Goal: Task Accomplishment & Management: Manage account settings

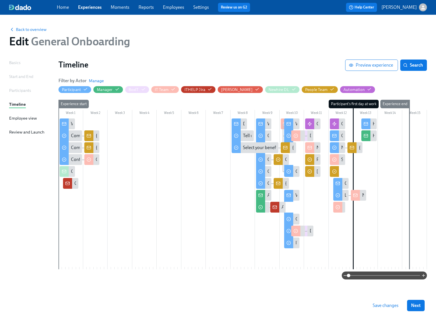
click at [89, 10] on link "Experiences" at bounding box center [90, 7] width 24 height 5
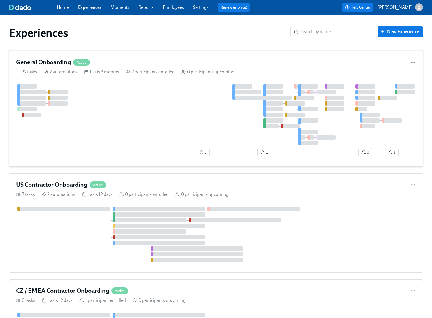
click at [105, 95] on div at bounding box center [216, 114] width 400 height 61
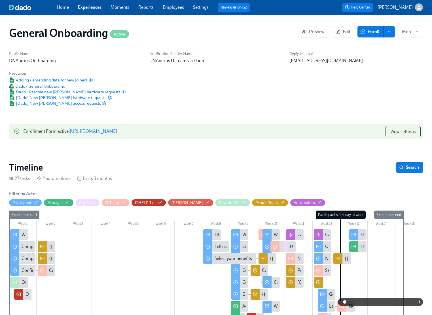
click at [171, 10] on div "Home Experiences Moments Reports Employees Settings Review us on G2" at bounding box center [156, 7] width 198 height 9
click at [172, 9] on link "Employees" at bounding box center [173, 7] width 21 height 5
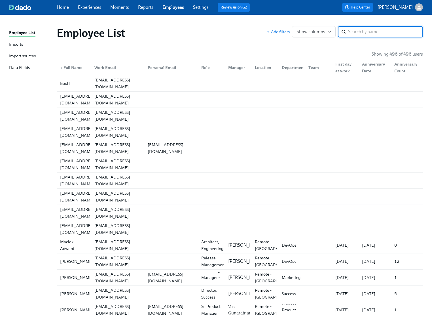
click at [373, 32] on input "search" at bounding box center [385, 31] width 75 height 11
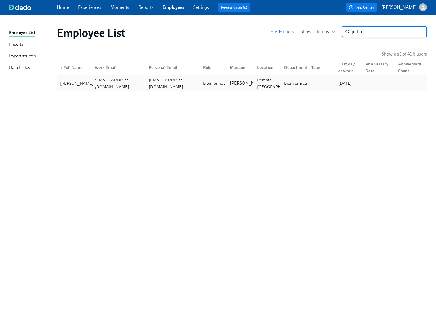
type input "jethro"
click at [73, 87] on div "Jethro Rainford" at bounding box center [77, 83] width 38 height 7
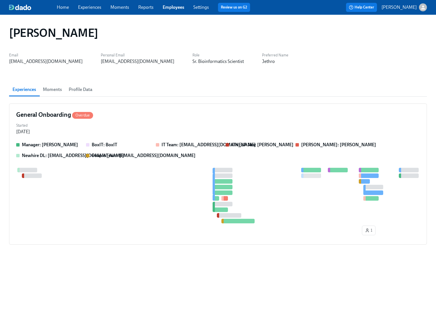
click at [88, 90] on span "Profile Data" at bounding box center [81, 90] width 24 height 8
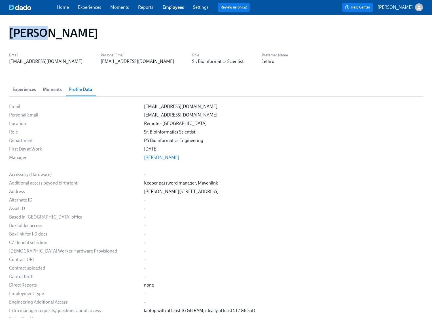
drag, startPoint x: 41, startPoint y: 34, endPoint x: 10, endPoint y: 34, distance: 30.6
click at [10, 34] on h1 "Jethro Rainford" at bounding box center [53, 33] width 89 height 14
copy h1 "Jethro"
drag, startPoint x: 86, startPoint y: 34, endPoint x: 45, endPoint y: 36, distance: 40.6
click at [45, 36] on div "Jethro Rainford" at bounding box center [216, 33] width 414 height 14
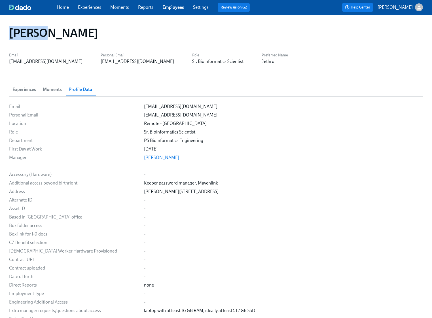
copy h1 "Rainford"
drag, startPoint x: 207, startPoint y: 191, endPoint x: 177, endPoint y: 190, distance: 29.5
click at [177, 190] on div "Jethro Rainford, 72 Keynes Road, Cambridge, Cambridgeshire, CB5 8PR, United Kin…" at bounding box center [181, 191] width 75 height 6
copy div "72 Keynes Road"
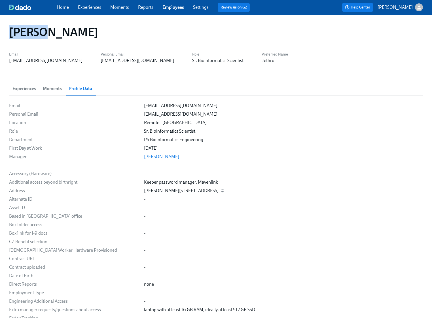
drag, startPoint x: 231, startPoint y: 191, endPoint x: 210, endPoint y: 191, distance: 21.3
click at [210, 191] on div "Jethro Rainford, 72 Keynes Road, Cambridge, Cambridgeshire, CB5 8PR, United Kin…" at bounding box center [181, 191] width 75 height 6
copy div "Cambridge"
drag, startPoint x: 283, startPoint y: 190, endPoint x: 266, endPoint y: 191, distance: 16.2
click at [219, 191] on div "Jethro Rainford, 72 Keynes Road, Cambridge, Cambridgeshire, CB5 8PR, United Kin…" at bounding box center [181, 191] width 75 height 6
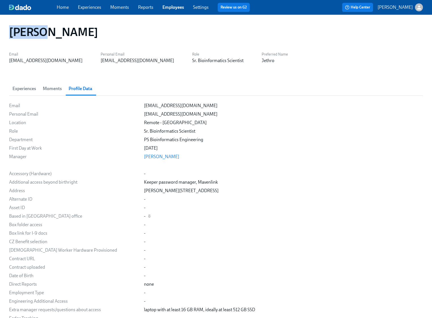
copy div "CB5 8PR"
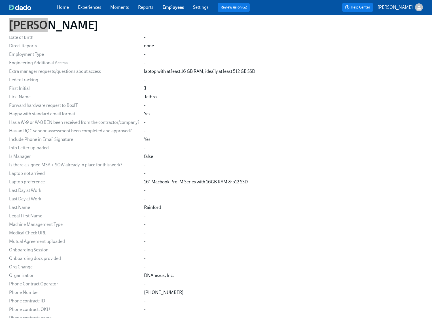
scroll to position [272, 0]
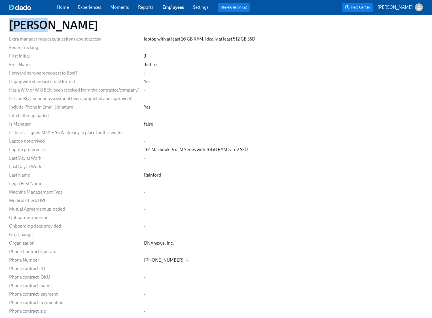
click at [177, 260] on div "+447928787223" at bounding box center [283, 260] width 279 height 6
drag, startPoint x: 177, startPoint y: 259, endPoint x: 144, endPoint y: 260, distance: 32.9
click at [144, 260] on div "+447928787223" at bounding box center [283, 260] width 279 height 6
copy div "+447928787223"
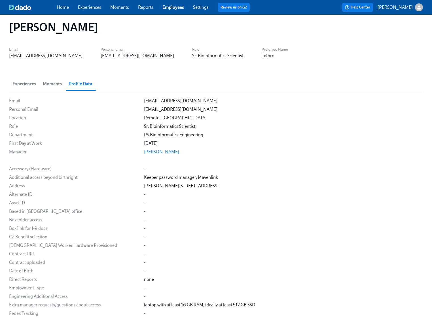
scroll to position [5, 0]
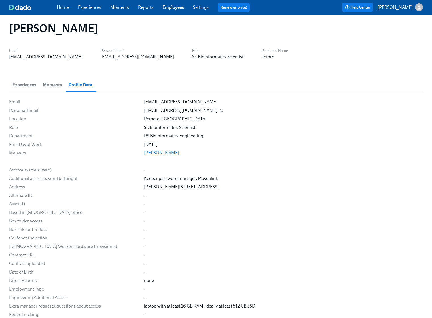
drag, startPoint x: 196, startPoint y: 111, endPoint x: 177, endPoint y: 112, distance: 19.6
click at [177, 112] on div "rainford1995@gmail.com" at bounding box center [283, 111] width 279 height 6
drag, startPoint x: 144, startPoint y: 111, endPoint x: 193, endPoint y: 111, distance: 48.2
click at [193, 111] on div "rainford1995@gmail.com" at bounding box center [180, 111] width 73 height 6
copy div "rainford1995@gmail.com"
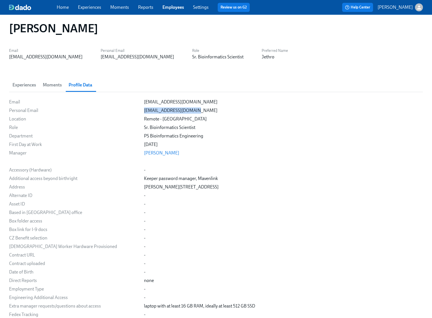
click at [93, 9] on link "Experiences" at bounding box center [89, 7] width 23 height 5
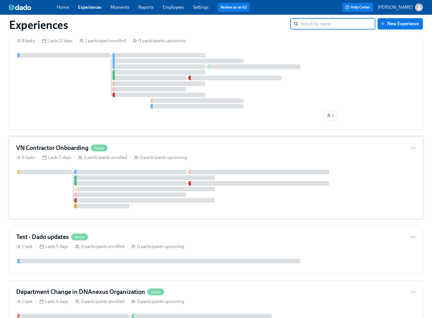
scroll to position [261, 0]
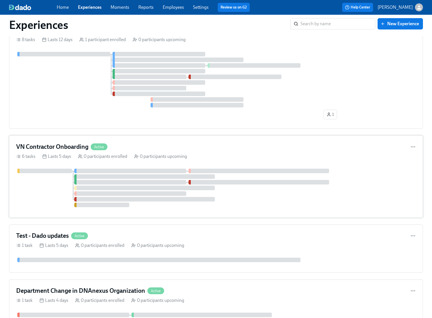
click at [44, 185] on div at bounding box center [216, 188] width 400 height 39
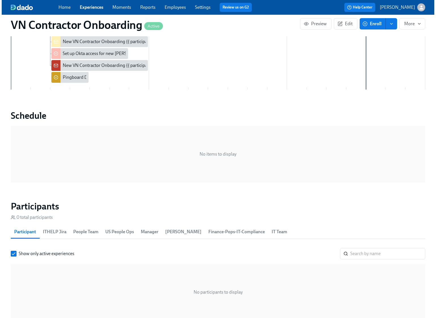
scroll to position [309, 0]
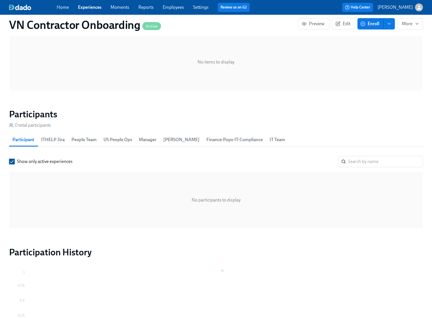
click at [12, 161] on input "Show only active experiences" at bounding box center [11, 161] width 5 height 5
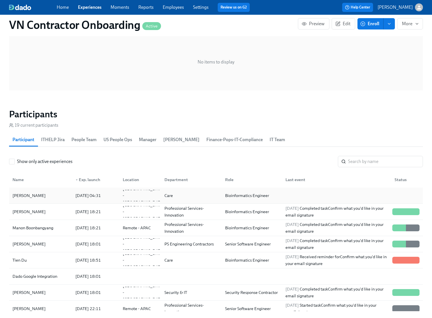
click at [30, 197] on div "[PERSON_NAME]" at bounding box center [29, 195] width 38 height 7
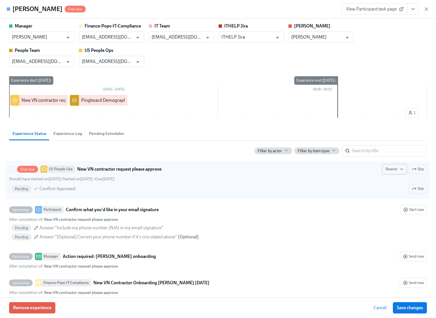
click at [388, 170] on span "Resend" at bounding box center [394, 170] width 18 height 6
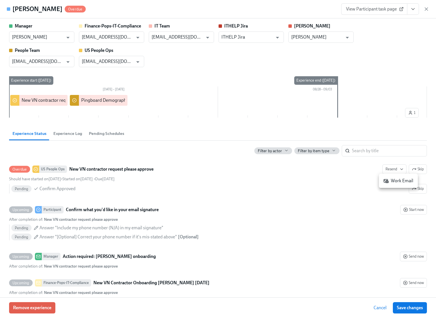
click at [396, 180] on div "Work Email" at bounding box center [398, 181] width 30 height 6
click at [378, 308] on span "Cancel" at bounding box center [379, 308] width 13 height 6
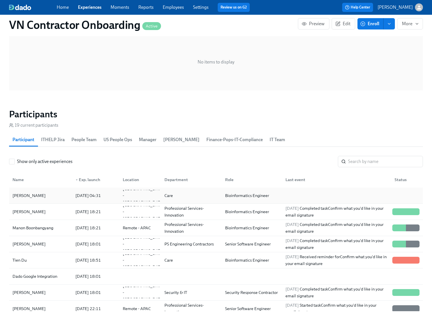
click at [51, 196] on div "[PERSON_NAME]" at bounding box center [40, 195] width 61 height 11
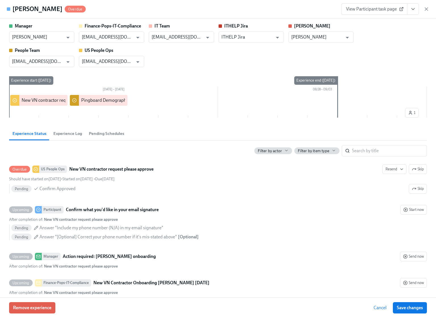
click at [412, 7] on icon "View task page" at bounding box center [413, 9] width 6 height 6
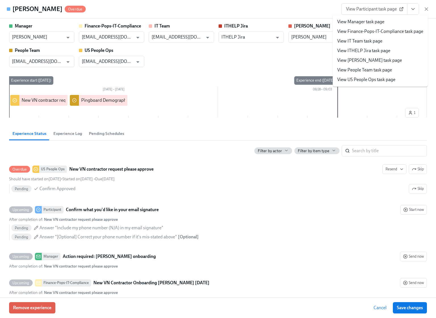
click at [369, 71] on link "View People Team task page" at bounding box center [364, 70] width 55 height 6
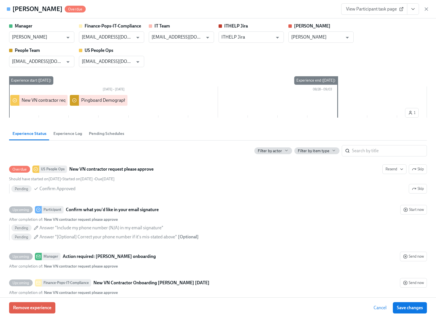
click at [413, 10] on icon "View task page" at bounding box center [413, 9] width 6 height 6
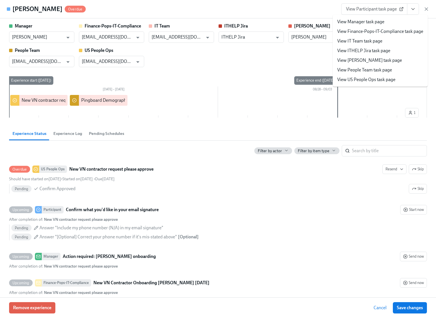
click at [362, 80] on link "View US People Ops task page" at bounding box center [366, 80] width 58 height 6
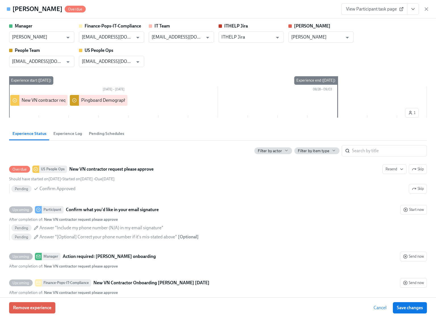
click at [378, 307] on span "Cancel" at bounding box center [379, 308] width 13 height 6
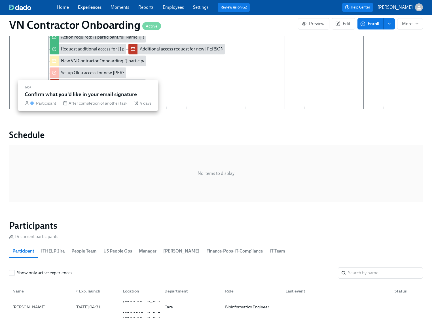
scroll to position [98, 0]
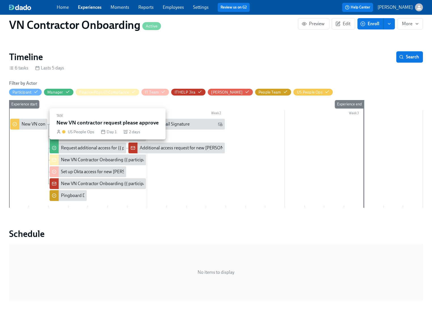
click at [33, 123] on div "New VN contractor request please approve" at bounding box center [63, 124] width 83 height 6
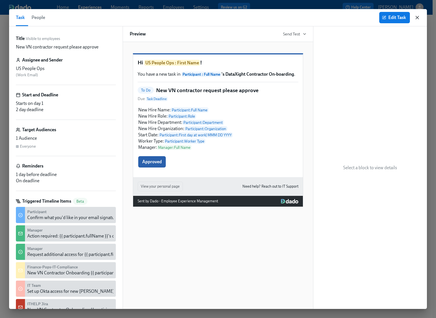
click at [420, 16] on icon "button" at bounding box center [417, 18] width 6 height 6
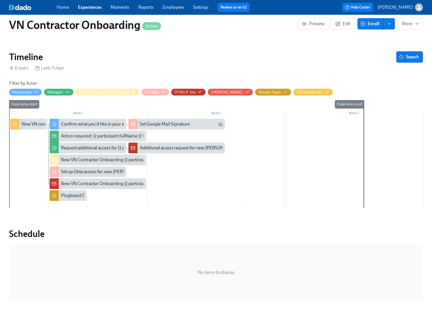
click at [84, 8] on link "Experiences" at bounding box center [90, 7] width 24 height 5
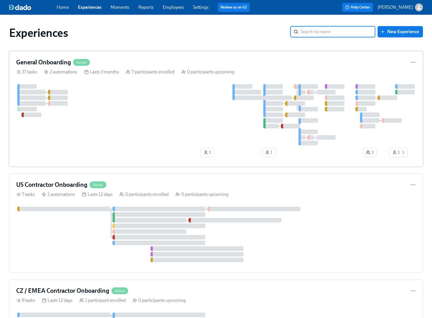
click at [142, 119] on div at bounding box center [216, 114] width 400 height 61
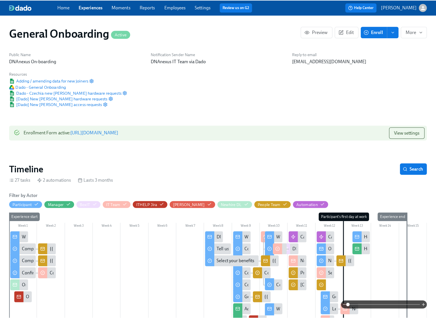
scroll to position [0, 2777]
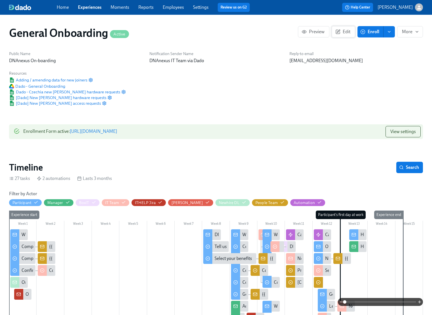
click at [348, 35] on button "Edit" at bounding box center [344, 31] width 24 height 11
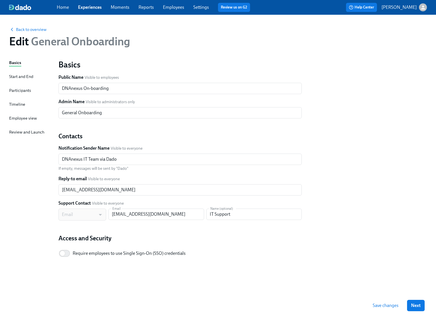
click at [22, 103] on div "Timeline" at bounding box center [17, 104] width 16 height 6
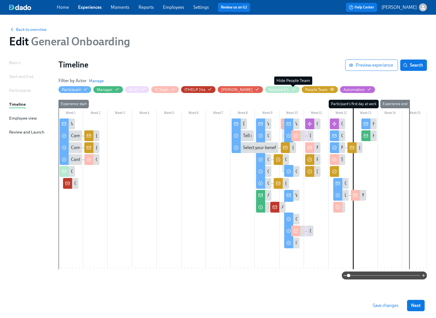
click at [305, 89] on div "People Team" at bounding box center [316, 89] width 22 height 5
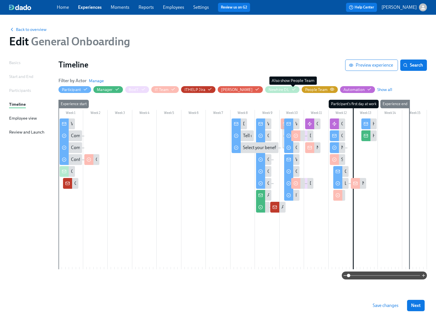
click at [305, 89] on div "People Team" at bounding box center [316, 89] width 22 height 5
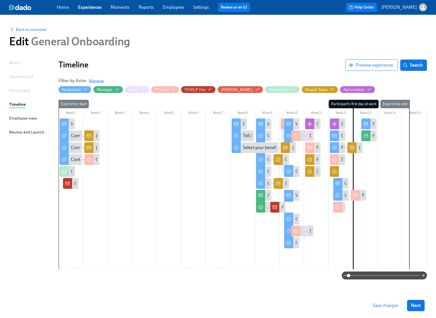
click at [98, 83] on span "Manage" at bounding box center [96, 81] width 15 height 6
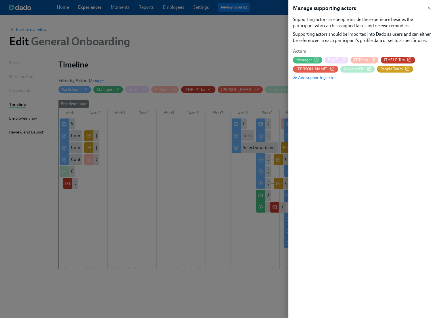
click at [380, 69] on span "People Team" at bounding box center [391, 68] width 22 height 5
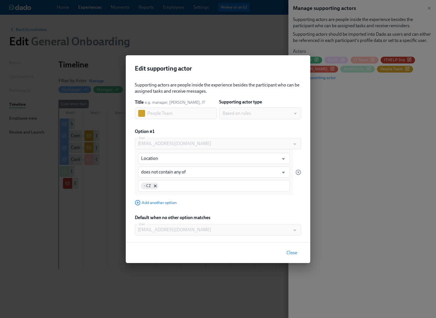
click at [294, 252] on span "Close" at bounding box center [291, 253] width 11 height 6
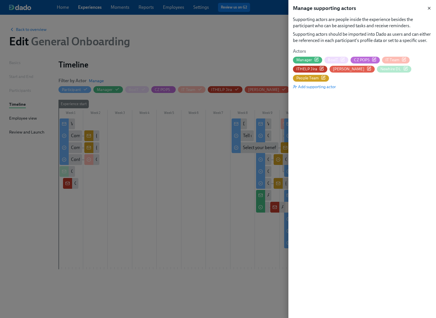
click at [430, 7] on icon "button" at bounding box center [429, 8] width 2 height 2
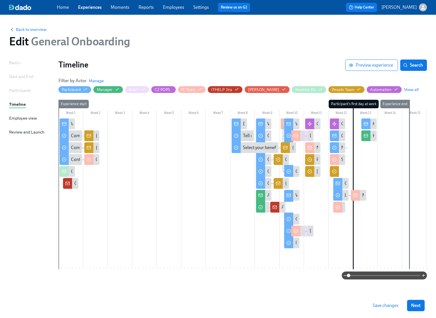
click at [175, 8] on link "Employees" at bounding box center [173, 7] width 21 height 5
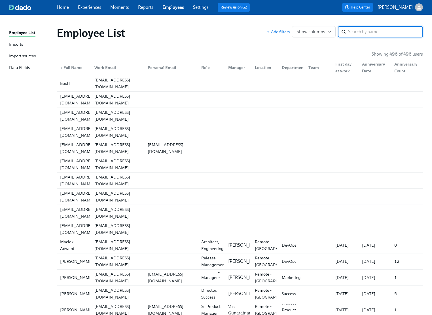
click at [358, 31] on input "search" at bounding box center [385, 31] width 75 height 11
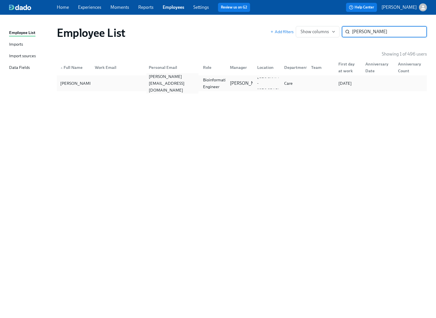
type input "oanh"
click at [173, 84] on div "[PERSON_NAME][EMAIL_ADDRESS][DOMAIN_NAME]" at bounding box center [172, 83] width 52 height 20
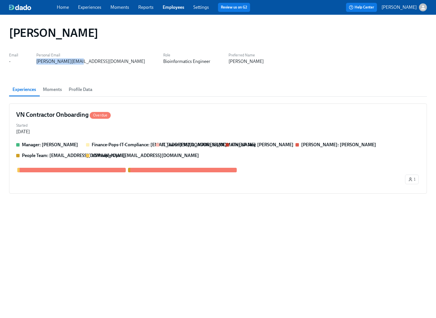
drag, startPoint x: 81, startPoint y: 61, endPoint x: 37, endPoint y: 63, distance: 44.0
click at [37, 63] on div "Email - Personal Email oanh@dataxight.com Role Bioinformatics Engineer Preferre…" at bounding box center [218, 58] width 418 height 14
copy div "[PERSON_NAME][EMAIL_ADDRESS][DOMAIN_NAME]"
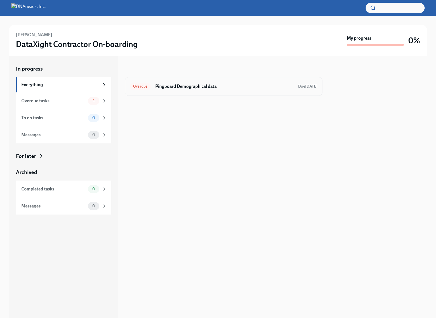
click at [200, 88] on h6 "Pingboard Demographical data" at bounding box center [224, 86] width 138 height 6
click at [93, 99] on span "1" at bounding box center [93, 101] width 9 height 4
click at [246, 85] on h6 "New VN contractor request please approve" at bounding box center [224, 86] width 138 height 6
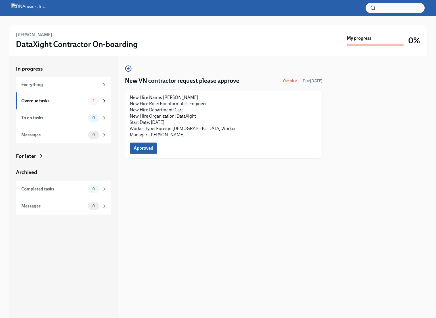
click at [182, 82] on h4 "New VN contractor request please approve" at bounding box center [182, 81] width 114 height 9
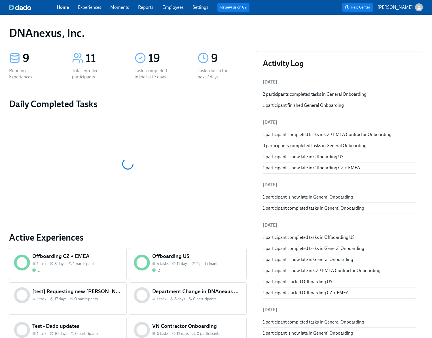
click at [94, 9] on link "Experiences" at bounding box center [89, 7] width 23 height 5
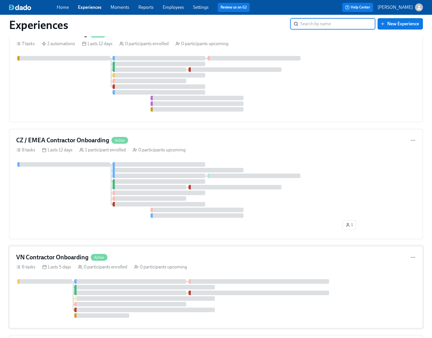
scroll to position [265, 0]
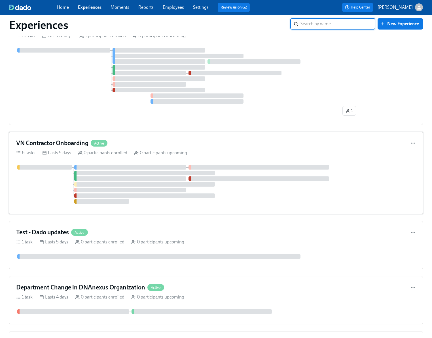
click at [240, 194] on div at bounding box center [216, 184] width 400 height 39
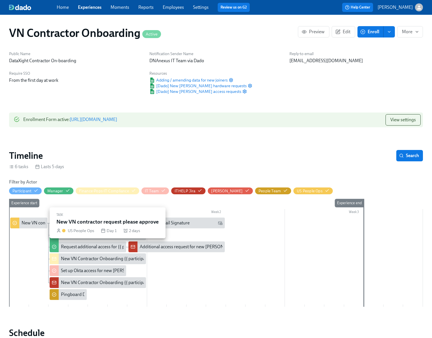
click at [32, 223] on div "New VN contractor request please approve" at bounding box center [63, 223] width 83 height 6
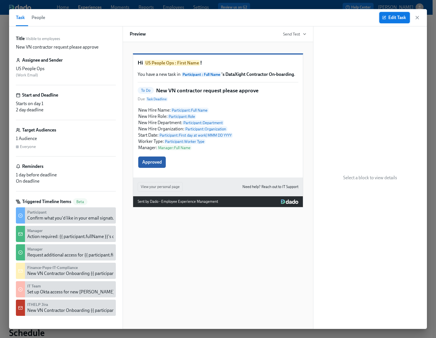
click at [395, 20] on span "Edit Task" at bounding box center [394, 18] width 23 height 6
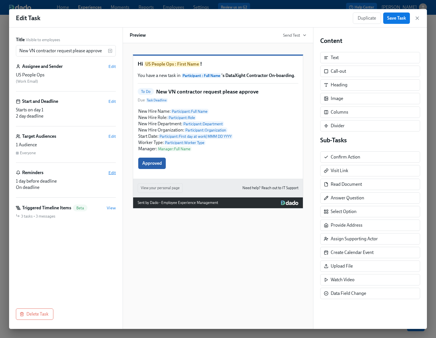
click at [113, 172] on span "Edit" at bounding box center [111, 173] width 7 height 6
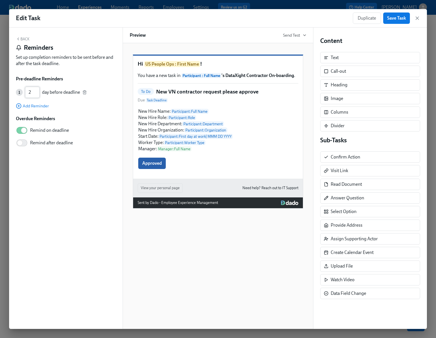
type input "2"
click at [37, 91] on input "2" at bounding box center [32, 92] width 15 height 11
click at [22, 142] on input "Remind after deadline" at bounding box center [19, 142] width 37 height 12
checkbox input "true"
type input "1"
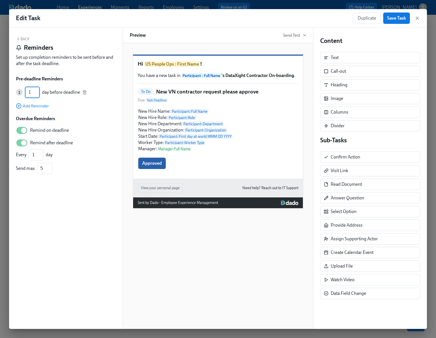
click at [39, 94] on input "1" at bounding box center [32, 92] width 15 height 11
click at [395, 20] on span "Save Task" at bounding box center [396, 18] width 19 height 6
click at [20, 38] on button "Back" at bounding box center [23, 39] width 14 height 5
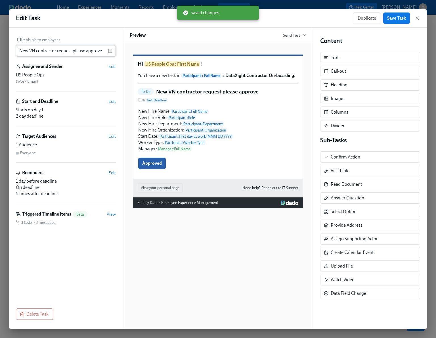
click at [73, 51] on input "New VN contractor request please approve" at bounding box center [62, 50] width 92 height 11
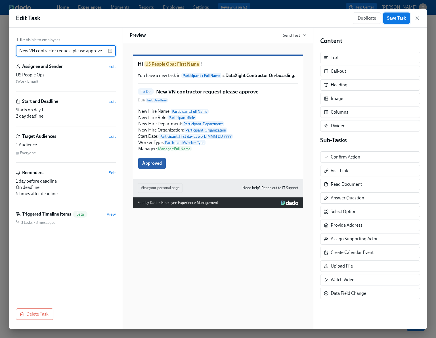
click at [394, 19] on span "Save Task" at bounding box center [396, 18] width 19 height 6
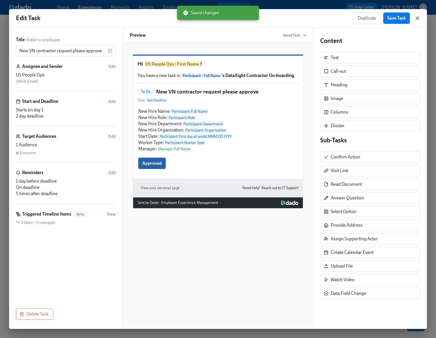
click at [416, 18] on icon "button" at bounding box center [417, 18] width 6 height 6
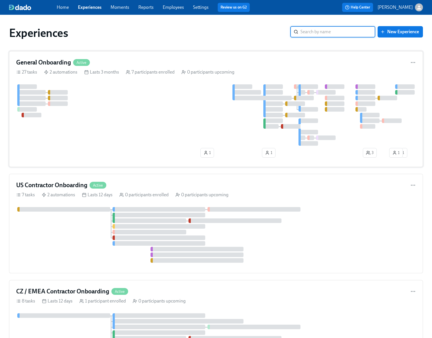
click at [91, 136] on div at bounding box center [216, 114] width 400 height 61
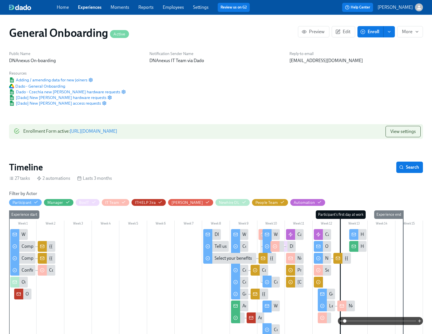
scroll to position [0, 2777]
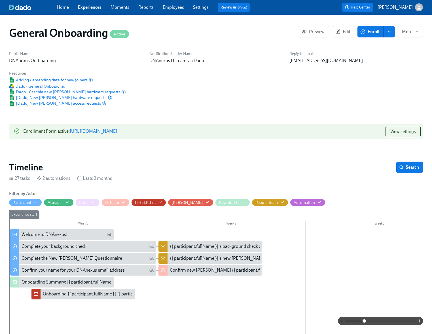
drag, startPoint x: 344, startPoint y: 321, endPoint x: 365, endPoint y: 320, distance: 20.5
click at [365, 320] on span at bounding box center [364, 320] width 3 height 3
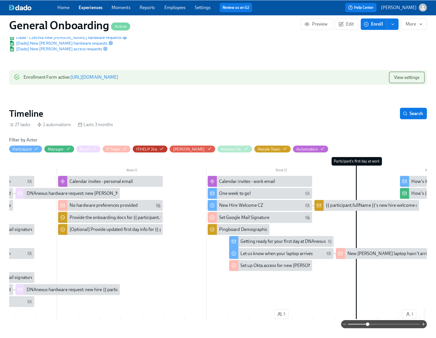
scroll to position [0, 1437]
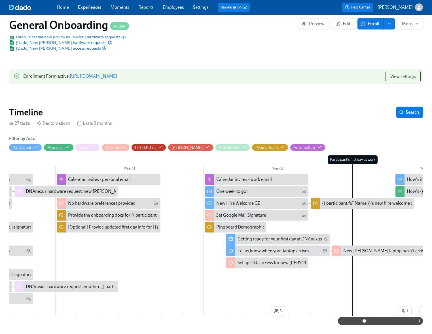
click at [345, 203] on div "{{ participant.fullName }}'s new hire welcome questionnaire uploaded" at bounding box center [389, 203] width 135 height 6
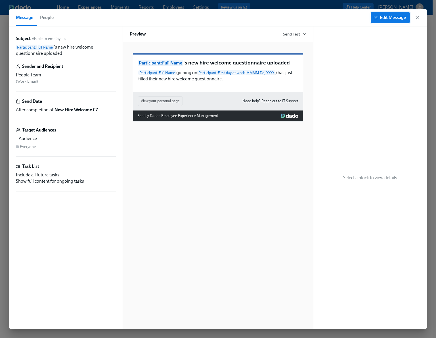
click at [396, 20] on span "Edit Message" at bounding box center [389, 18] width 31 height 6
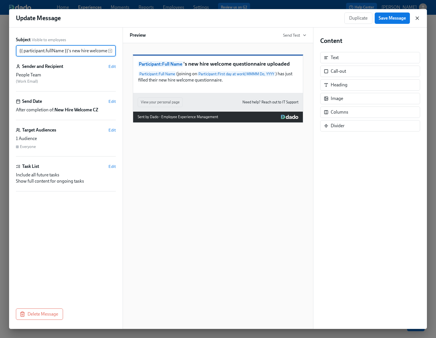
click at [419, 19] on icon "button" at bounding box center [417, 18] width 6 height 6
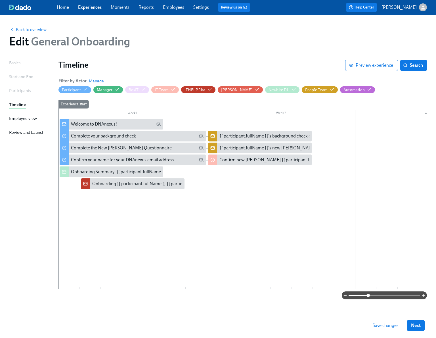
drag, startPoint x: 349, startPoint y: 296, endPoint x: 377, endPoint y: 294, distance: 27.5
click at [370, 294] on span at bounding box center [367, 294] width 3 height 3
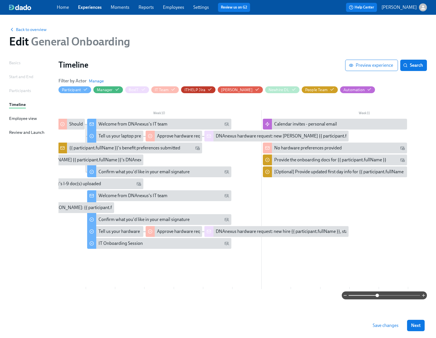
scroll to position [0, 1850]
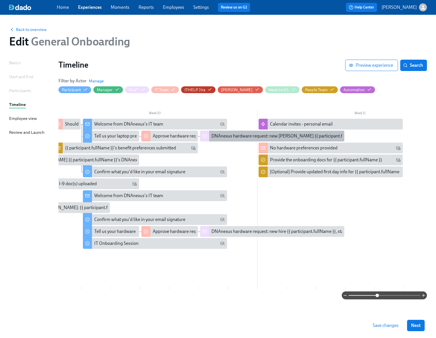
click at [245, 137] on div "DNAnexus hardware request: new joiner {{ participant.fullName }}, start date {{…" at bounding box center [336, 136] width 251 height 6
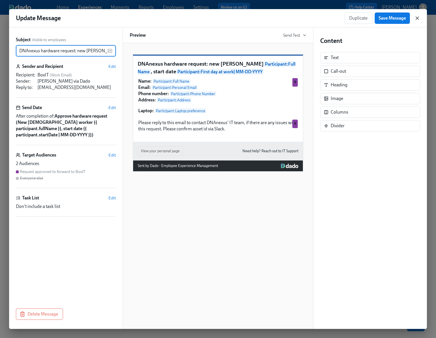
click at [419, 18] on icon "button" at bounding box center [417, 18] width 6 height 6
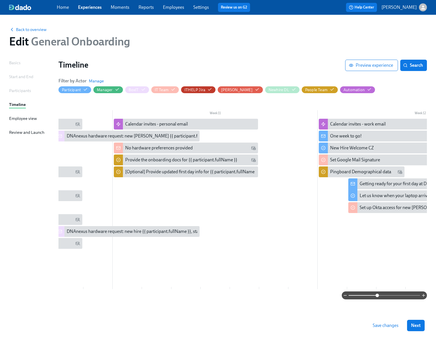
scroll to position [0, 1997]
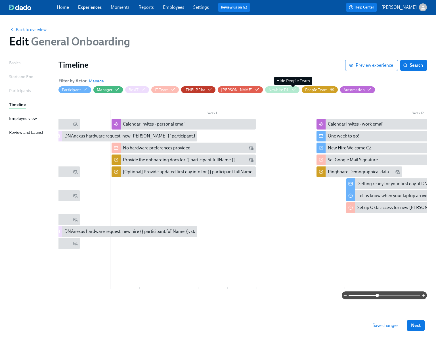
click at [305, 90] on div "People Team" at bounding box center [316, 89] width 22 height 5
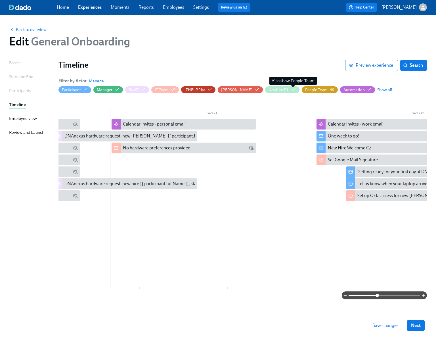
click at [305, 90] on div "People Team" at bounding box center [316, 89] width 22 height 5
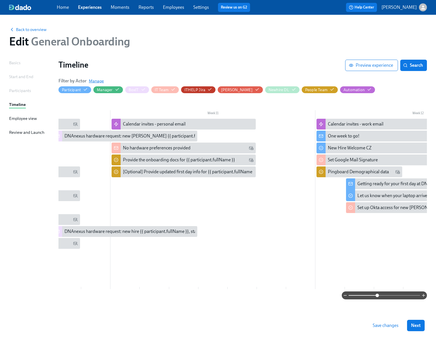
click at [100, 79] on span "Manage" at bounding box center [96, 81] width 15 height 6
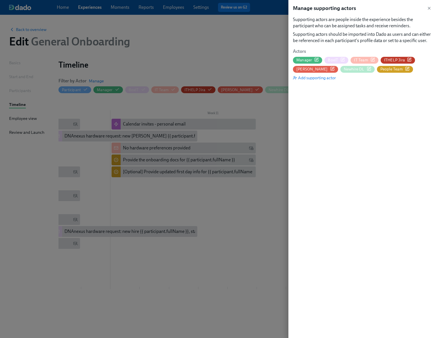
click at [380, 70] on span "People Team" at bounding box center [391, 68] width 22 height 5
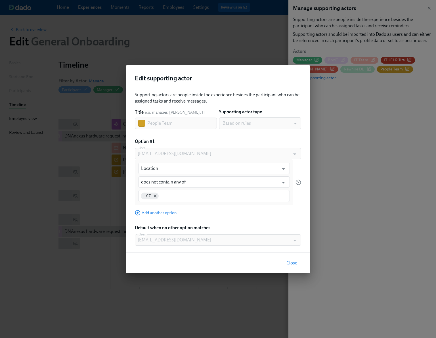
click at [136, 240] on div "dado-cz-pops@dnanexus.com User" at bounding box center [218, 239] width 166 height 11
click at [291, 264] on span "Close" at bounding box center [291, 263] width 11 height 6
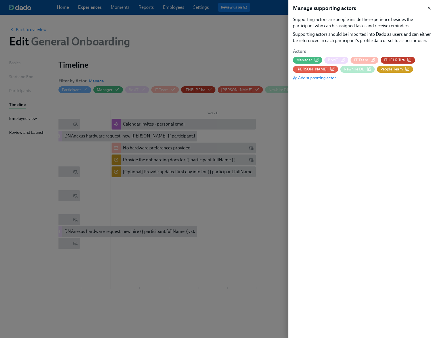
click at [429, 7] on icon "button" at bounding box center [429, 8] width 5 height 5
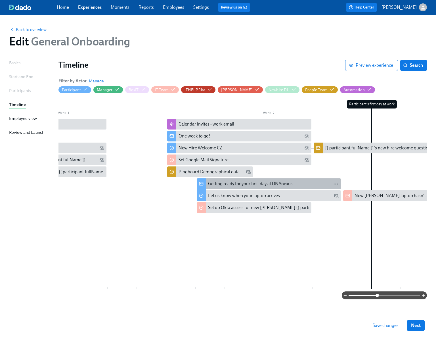
scroll to position [0, 2147]
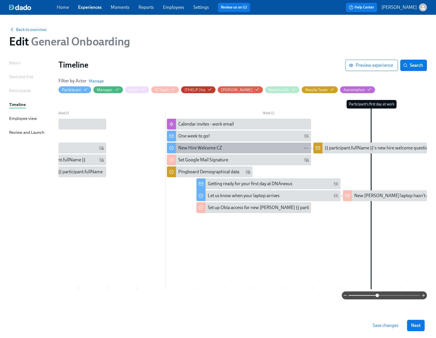
click at [248, 146] on div "New Hire Welcome CZ" at bounding box center [243, 148] width 130 height 6
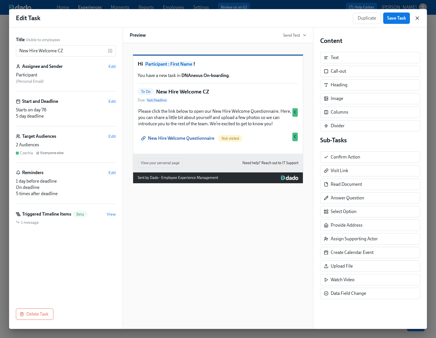
click at [418, 18] on icon "button" at bounding box center [417, 18] width 6 height 6
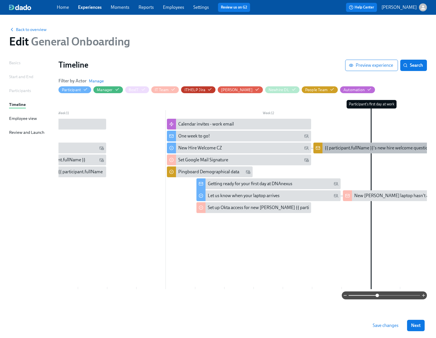
click at [358, 146] on div "{{ participant.fullName }}'s new hire welcome questionnaire uploaded" at bounding box center [392, 148] width 135 height 6
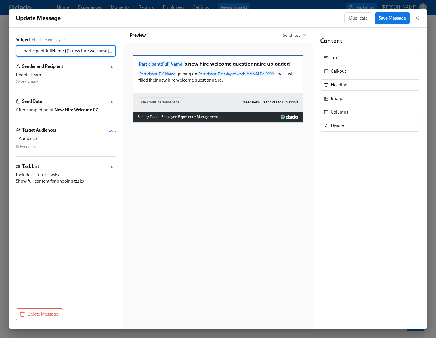
scroll to position [0, 45]
click at [112, 66] on span "Edit" at bounding box center [111, 67] width 7 height 6
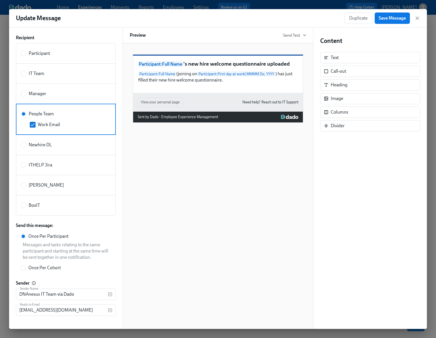
scroll to position [47, 0]
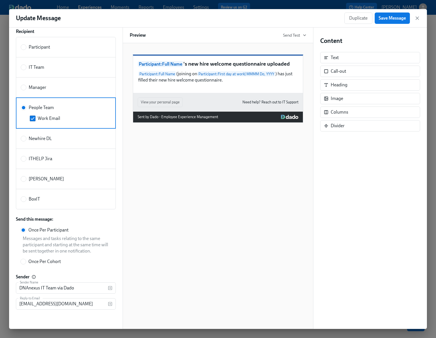
click at [200, 93] on div "Participant : Full Name 's new hire welcome questionnaire uploaded Participant …" at bounding box center [218, 74] width 170 height 37
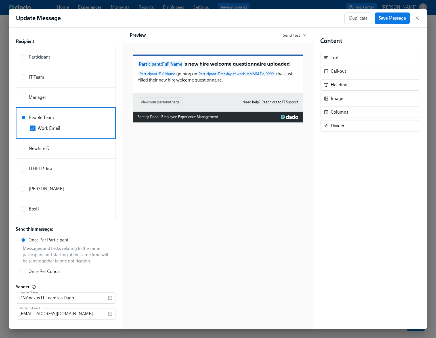
scroll to position [0, 0]
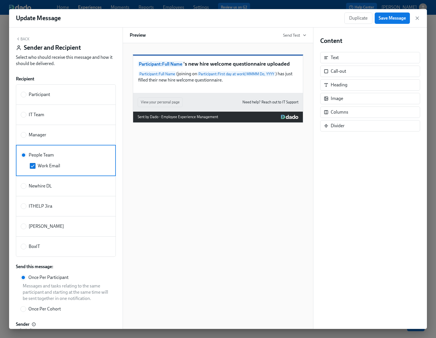
click at [21, 39] on button "Back" at bounding box center [23, 39] width 14 height 5
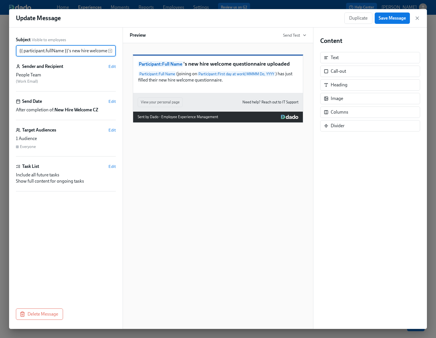
scroll to position [0, 45]
click at [416, 18] on icon "button" at bounding box center [417, 18] width 6 height 6
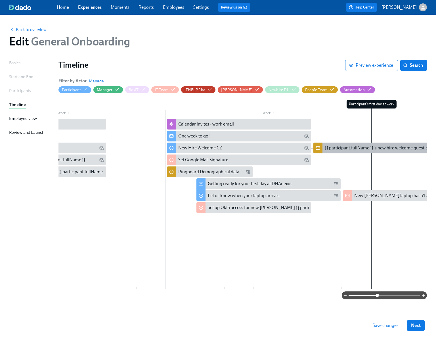
click at [362, 147] on div "{{ participant.fullName }}'s new hire welcome questionnaire uploaded" at bounding box center [392, 148] width 135 height 6
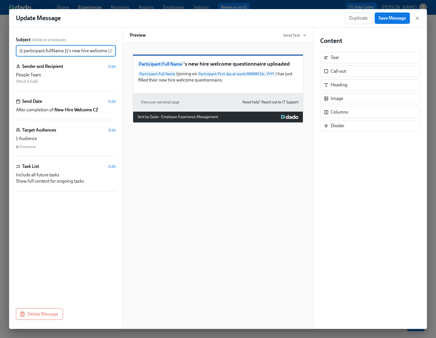
scroll to position [0, 45]
click at [91, 135] on div "1 Audience" at bounding box center [66, 138] width 100 height 6
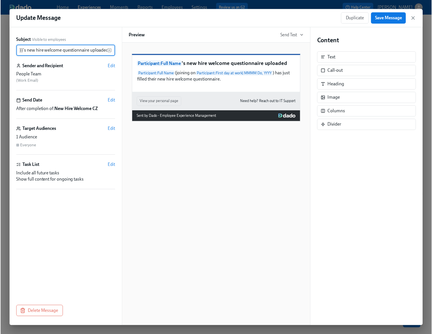
scroll to position [0, 0]
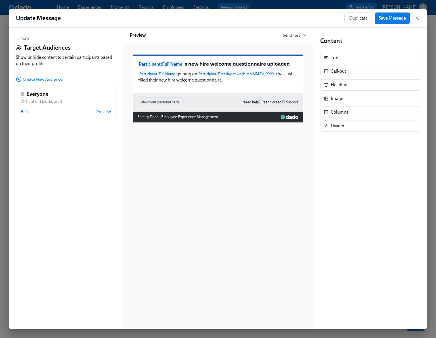
click at [39, 81] on span "Create New Audience" at bounding box center [39, 79] width 47 height 6
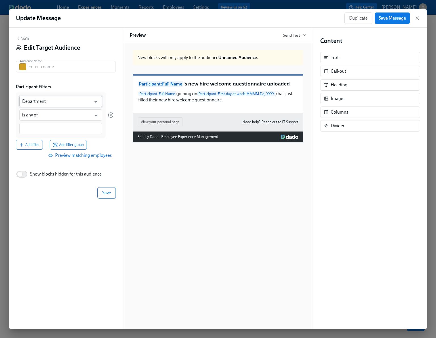
click at [48, 101] on input "Department" at bounding box center [56, 101] width 69 height 11
click at [52, 102] on input "Department" at bounding box center [56, 101] width 69 height 11
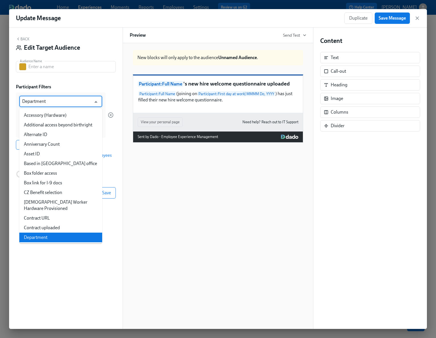
click at [52, 102] on input "Department" at bounding box center [56, 101] width 69 height 11
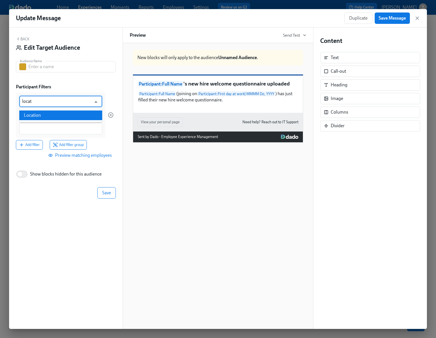
click at [38, 115] on li "Location" at bounding box center [60, 115] width 83 height 10
type input "Location"
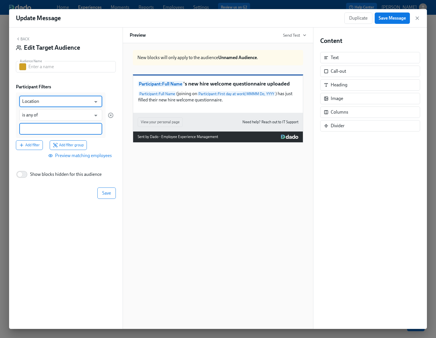
click at [32, 126] on input at bounding box center [60, 129] width 77 height 6
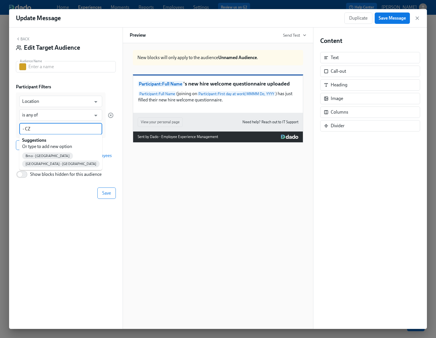
type input "- CZ"
click at [103, 228] on div "Back Edit Target Audience Audience Name Audience Name Participant Filters Locat…" at bounding box center [65, 178] width 113 height 301
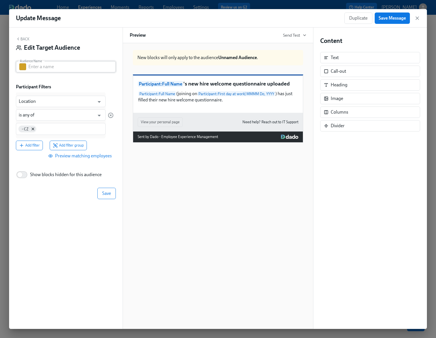
click at [48, 64] on input "text" at bounding box center [71, 66] width 87 height 11
type input "CZ"
click at [107, 192] on span "Save" at bounding box center [106, 193] width 9 height 6
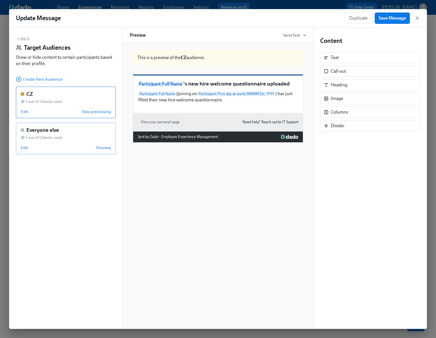
click at [63, 135] on div "1 out of 1 blocks used" at bounding box center [66, 137] width 90 height 5
click at [178, 113] on div "Participant : Full Name 's new hire welcome questionnaire uploaded Participant …" at bounding box center [218, 93] width 170 height 37
click at [26, 148] on span "Edit" at bounding box center [24, 148] width 7 height 6
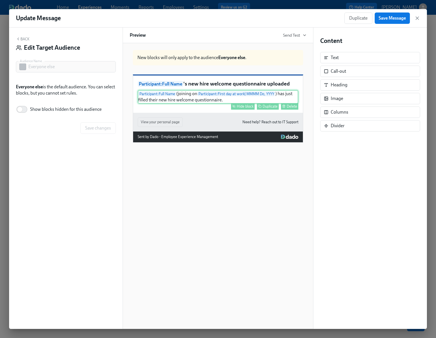
click at [173, 110] on div "Hide block Duplicate Delete" at bounding box center [218, 106] width 159 height 7
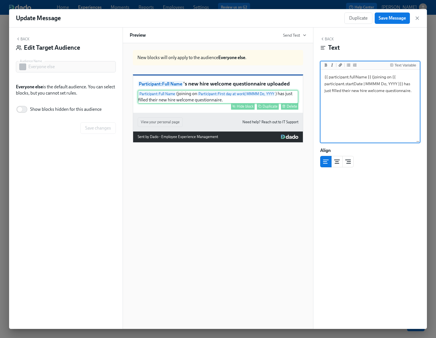
click at [246, 108] on div "Hide block" at bounding box center [245, 106] width 17 height 4
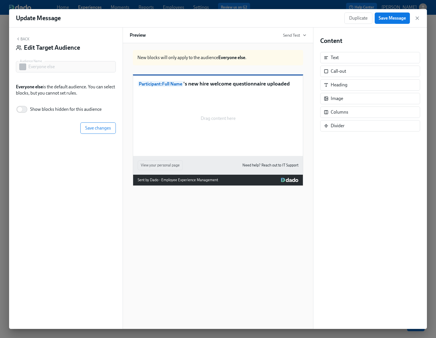
click at [199, 88] on p "Participant : Full Name 's new hire welcome questionnaire uploaded" at bounding box center [218, 84] width 161 height 8
click at [23, 37] on button "Back" at bounding box center [23, 39] width 14 height 5
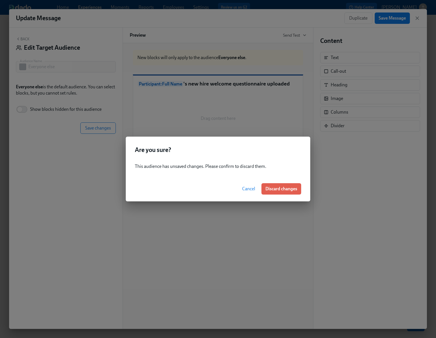
click at [247, 188] on span "Cancel" at bounding box center [248, 189] width 13 height 6
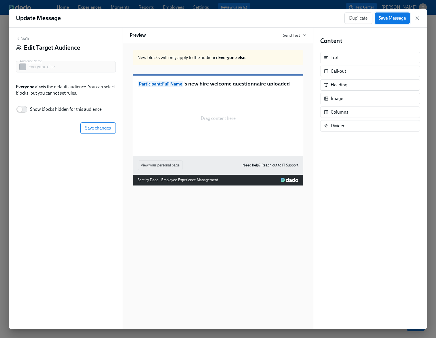
click at [390, 18] on span "Save Message" at bounding box center [391, 18] width 27 height 6
click at [24, 38] on button "Back" at bounding box center [23, 39] width 14 height 5
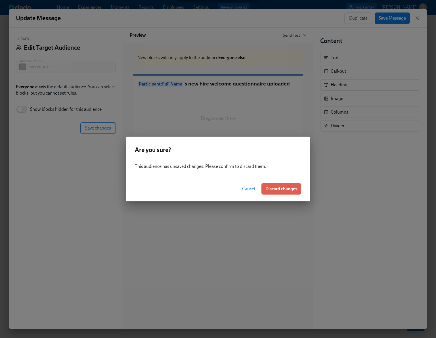
click at [246, 188] on span "Cancel" at bounding box center [248, 189] width 13 height 6
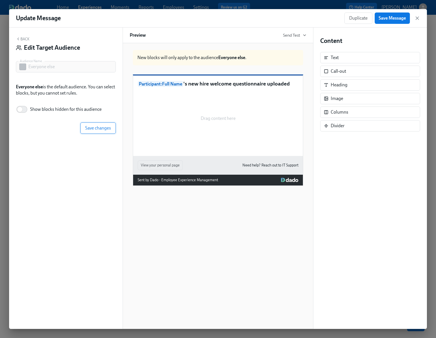
click at [106, 128] on span "Save changes" at bounding box center [98, 128] width 26 height 6
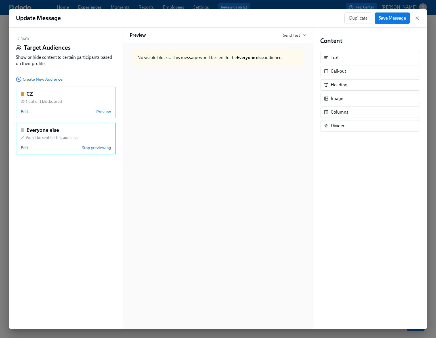
click at [66, 96] on div "CZ" at bounding box center [66, 93] width 90 height 7
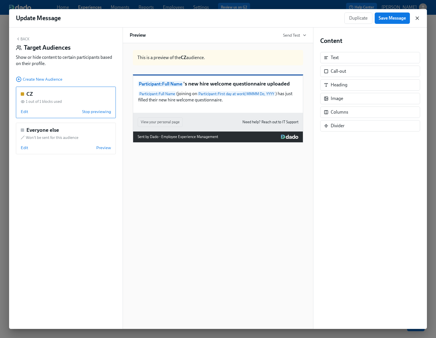
click at [417, 18] on icon "button" at bounding box center [417, 18] width 3 height 3
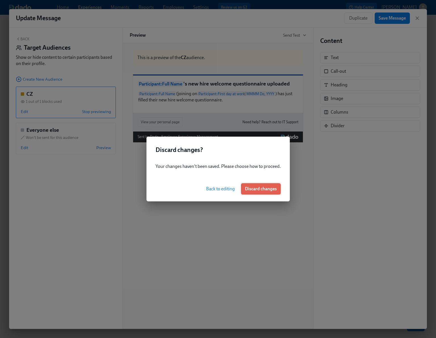
click at [263, 188] on span "Discard changes" at bounding box center [261, 189] width 32 height 6
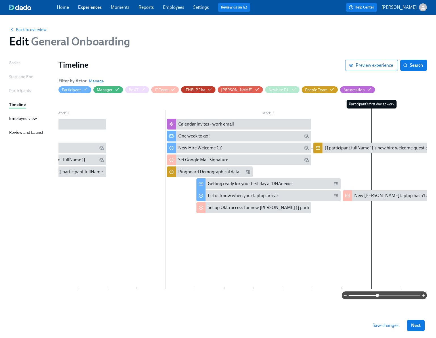
click at [90, 8] on link "Experiences" at bounding box center [90, 7] width 24 height 5
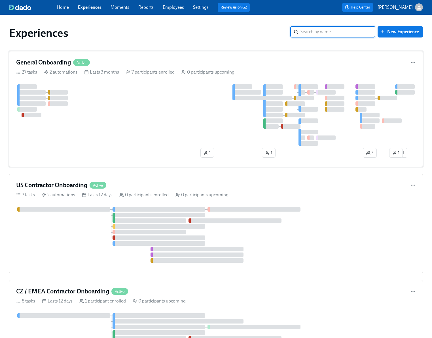
click at [132, 84] on div at bounding box center [216, 114] width 400 height 61
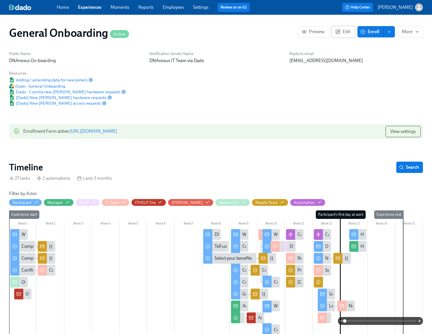
click at [348, 32] on span "Edit" at bounding box center [344, 32] width 14 height 6
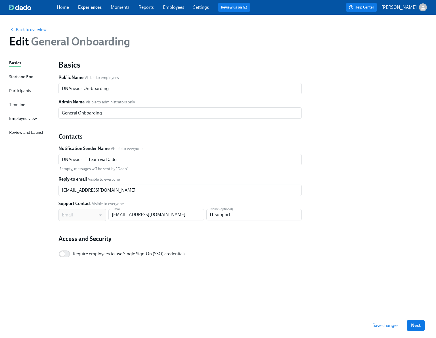
click at [17, 103] on div "Timeline" at bounding box center [17, 104] width 16 height 6
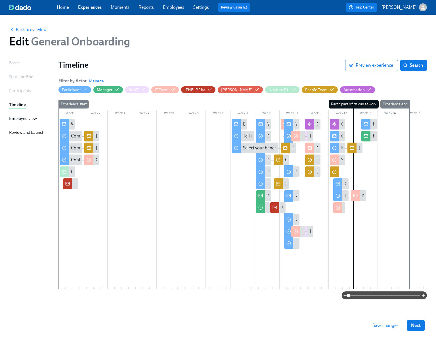
click at [98, 81] on span "Manage" at bounding box center [96, 81] width 15 height 6
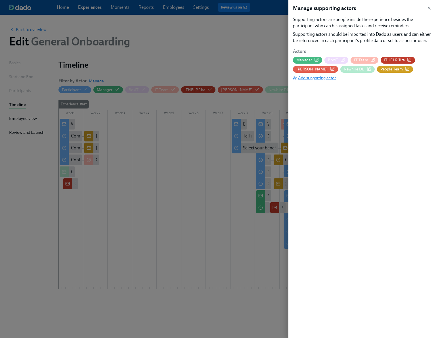
click at [317, 77] on span "Add supporting actor" at bounding box center [314, 78] width 43 height 6
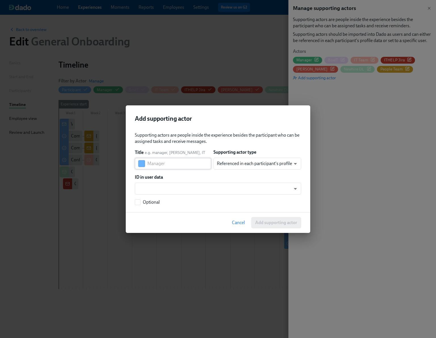
click at [168, 163] on input "text" at bounding box center [179, 163] width 64 height 11
click at [143, 165] on button "button" at bounding box center [141, 163] width 7 height 7
click at [188, 184] on button "button" at bounding box center [187, 185] width 7 height 7
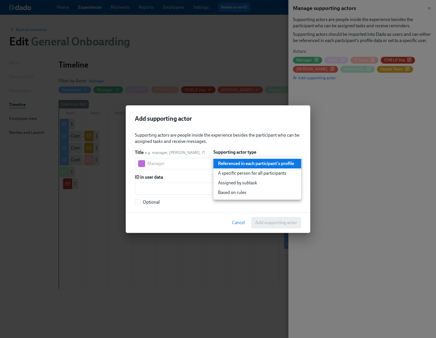
click at [238, 161] on body "Home Experiences Moments Reports Employees Settings Review us on G2 Help Center…" at bounding box center [218, 169] width 436 height 338
click at [237, 171] on li "A specific person for all participants" at bounding box center [257, 173] width 88 height 10
type input "staticUser"
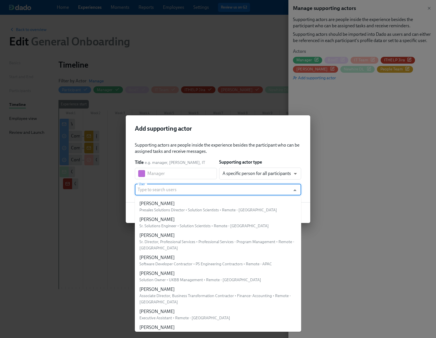
click at [166, 192] on input "User" at bounding box center [213, 189] width 150 height 11
paste input "dado-cz-pops@dnanexus.com"
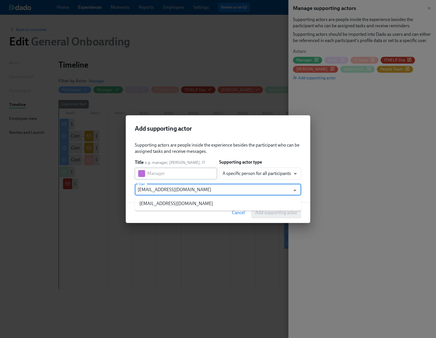
type input "dado-cz-pops@dnanexus.com"
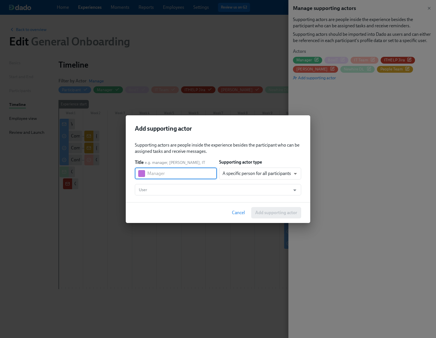
click at [168, 174] on input "text" at bounding box center [182, 173] width 70 height 11
type input "CZ POPS"
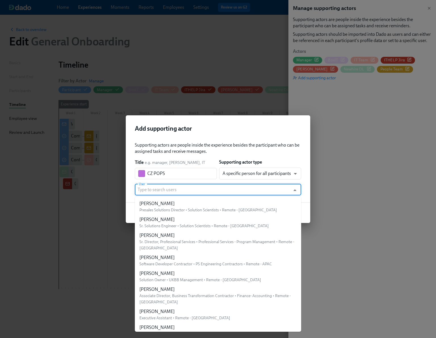
click at [164, 190] on input "User" at bounding box center [213, 189] width 150 height 11
paste input "dado-cz-pops@dnanexus.com"
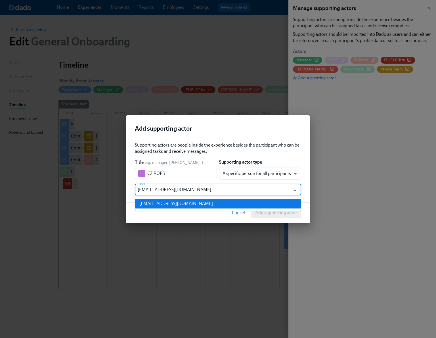
click at [180, 201] on div "dado-cz-pops@dnanexus.com" at bounding box center [175, 203] width 73 height 6
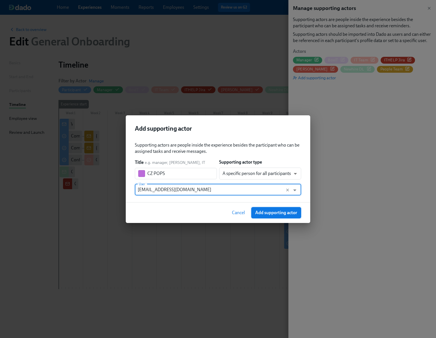
type input "dado-cz-pops@dnanexus.com"
click at [271, 214] on span "Add supporting actor" at bounding box center [276, 213] width 42 height 6
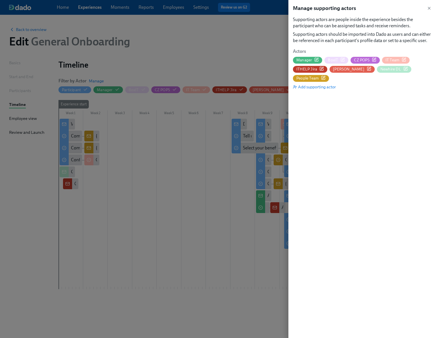
click at [365, 60] on span "CZ POPS" at bounding box center [361, 59] width 15 height 5
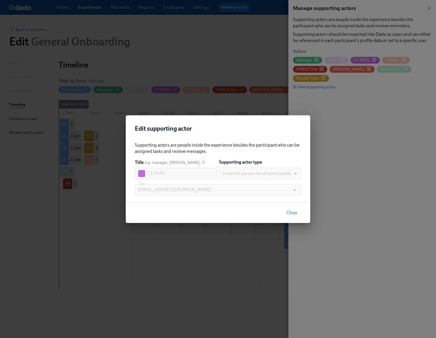
click at [293, 210] on span "Close" at bounding box center [291, 213] width 11 height 6
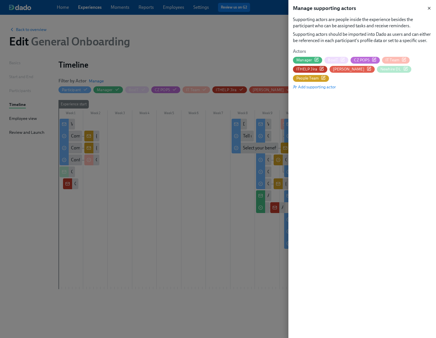
click at [427, 8] on icon "button" at bounding box center [429, 8] width 5 height 5
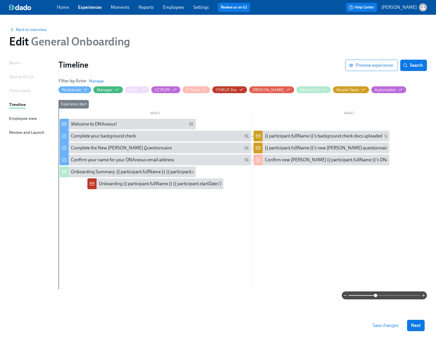
drag, startPoint x: 349, startPoint y: 295, endPoint x: 376, endPoint y: 295, distance: 27.0
click at [376, 295] on span at bounding box center [375, 294] width 3 height 3
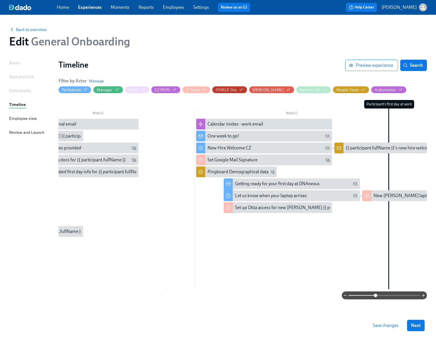
scroll to position [0, 1996]
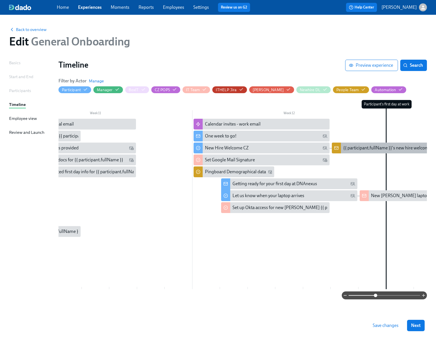
click at [377, 150] on div "{{ participant.fullName }}'s new hire welcome questionnaire uploaded" at bounding box center [410, 148] width 135 height 6
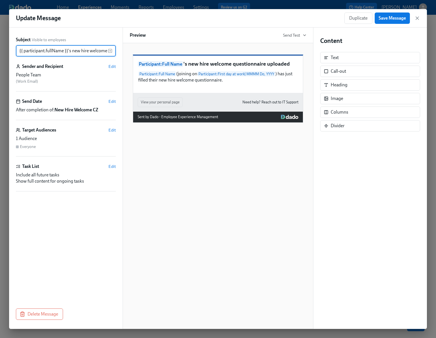
scroll to position [0, 45]
click at [112, 66] on span "Edit" at bounding box center [111, 67] width 7 height 6
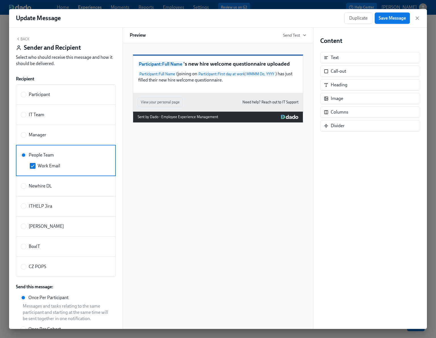
click at [33, 266] on span "CZ POPS" at bounding box center [38, 266] width 18 height 6
click at [26, 266] on input "CZ POPS" at bounding box center [23, 266] width 5 height 5
radio input "true"
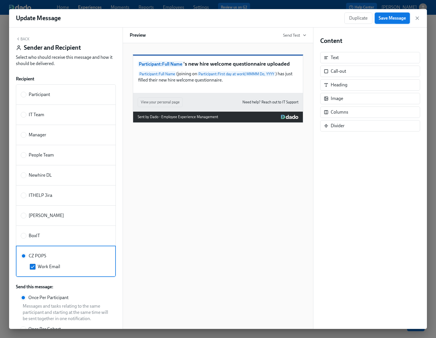
click at [389, 19] on span "Save Message" at bounding box center [391, 18] width 27 height 6
click at [400, 19] on span "Save Message" at bounding box center [391, 18] width 27 height 6
click at [415, 18] on icon "button" at bounding box center [417, 18] width 6 height 6
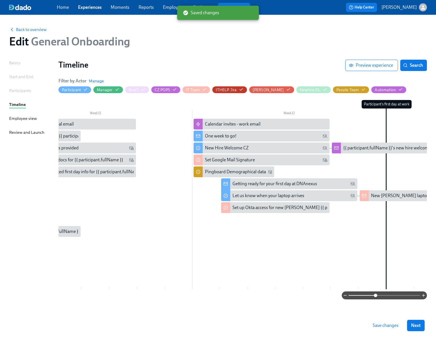
click at [378, 324] on span "Save changes" at bounding box center [385, 325] width 26 height 6
